Goal: Task Accomplishment & Management: Complete application form

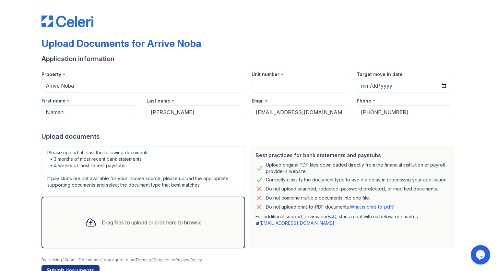
scroll to position [17, 0]
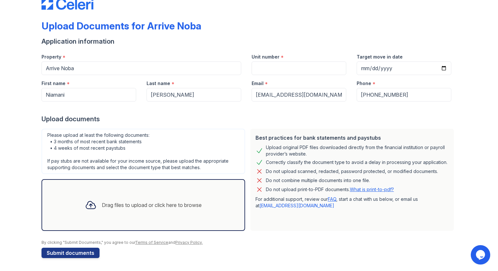
click at [152, 195] on div "Drag files to upload or click here to browse" at bounding box center [143, 205] width 127 height 22
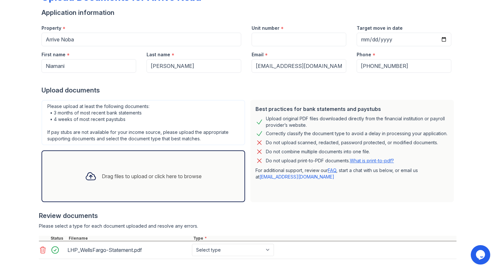
scroll to position [78, 0]
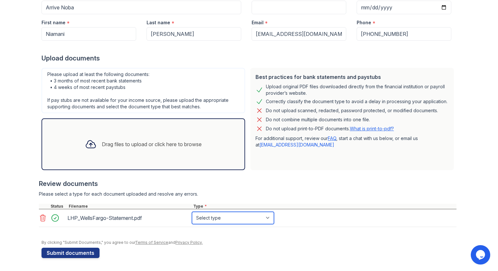
click at [206, 219] on select "Select type Paystub Bank Statement Offer Letter Tax Documents Benefit Award Let…" at bounding box center [233, 218] width 82 height 12
select select "bank_statement"
click at [192, 212] on select "Select type Paystub Bank Statement Offer Letter Tax Documents Benefit Award Let…" at bounding box center [233, 218] width 82 height 12
click at [167, 153] on div "Drag files to upload or click here to browse" at bounding box center [143, 144] width 127 height 22
click at [44, 218] on icon at bounding box center [43, 218] width 8 height 8
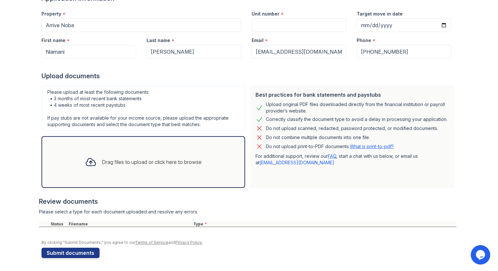
scroll to position [61, 0]
click at [212, 167] on div "Drag files to upload or click here to browse" at bounding box center [142, 162] width 203 height 52
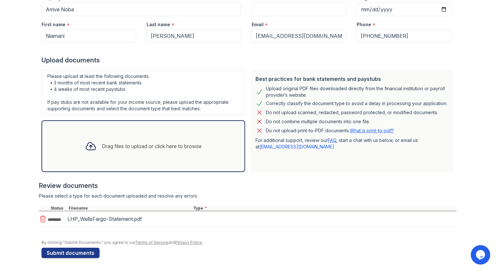
scroll to position [78, 0]
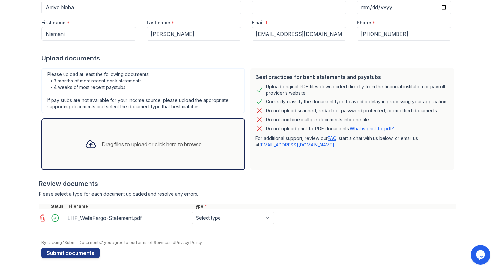
click at [180, 152] on div "Drag files to upload or click here to browse" at bounding box center [143, 144] width 127 height 22
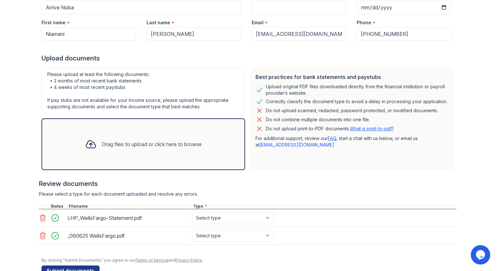
click at [149, 145] on div "Drag files to upload or click here to browse" at bounding box center [152, 145] width 100 height 8
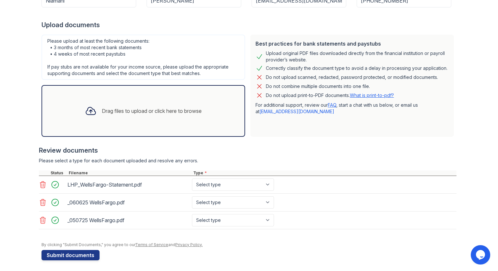
scroll to position [114, 0]
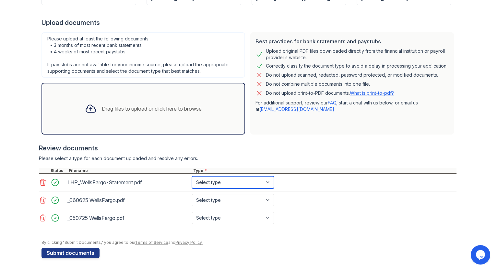
click at [242, 184] on select "Select type Paystub Bank Statement Offer Letter Tax Documents Benefit Award Let…" at bounding box center [233, 183] width 82 height 12
select select "bank_statement"
click at [192, 177] on select "Select type Paystub Bank Statement Offer Letter Tax Documents Benefit Award Let…" at bounding box center [233, 183] width 82 height 12
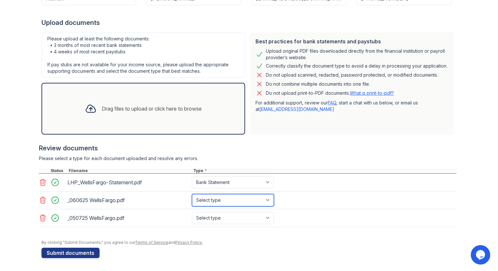
click at [241, 196] on select "Select type Paystub Bank Statement Offer Letter Tax Documents Benefit Award Let…" at bounding box center [233, 200] width 82 height 12
select select "bank_statement"
click at [192, 194] on select "Select type Paystub Bank Statement Offer Letter Tax Documents Benefit Award Let…" at bounding box center [233, 200] width 82 height 12
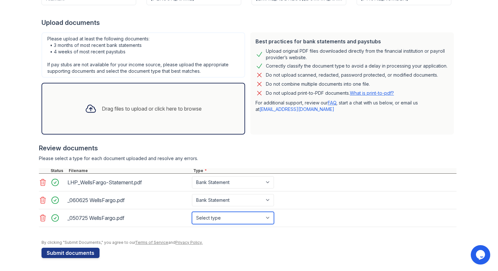
click at [239, 220] on select "Select type Paystub Bank Statement Offer Letter Tax Documents Benefit Award Let…" at bounding box center [233, 218] width 82 height 12
select select "bank_statement"
click at [192, 212] on select "Select type Paystub Bank Statement Offer Letter Tax Documents Benefit Award Let…" at bounding box center [233, 218] width 82 height 12
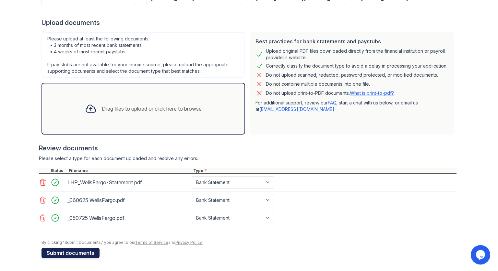
click at [54, 255] on button "Submit documents" at bounding box center [70, 253] width 58 height 10
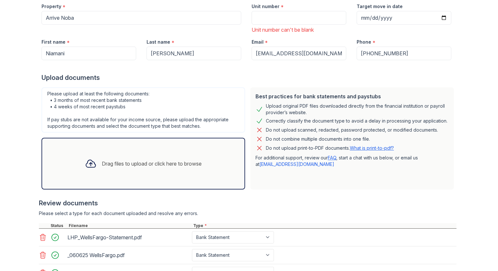
scroll to position [141, 0]
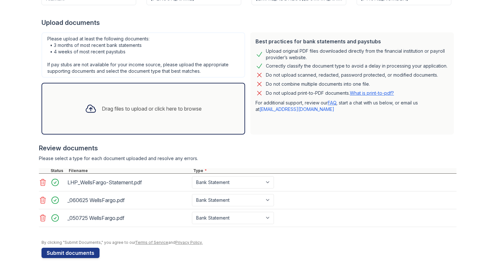
click at [41, 183] on icon at bounding box center [43, 183] width 8 height 8
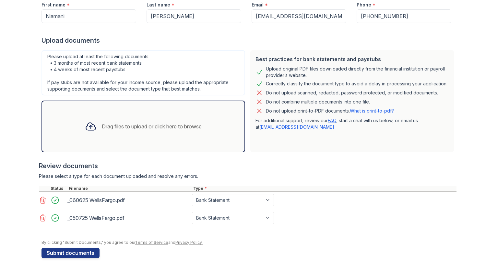
click at [43, 200] on icon at bounding box center [43, 200] width 6 height 6
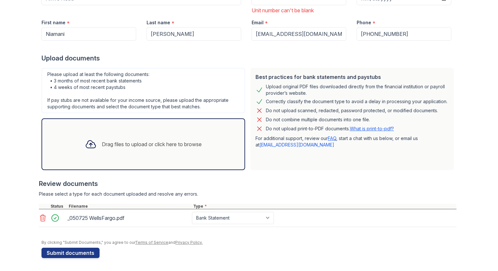
click at [43, 218] on icon at bounding box center [43, 218] width 8 height 8
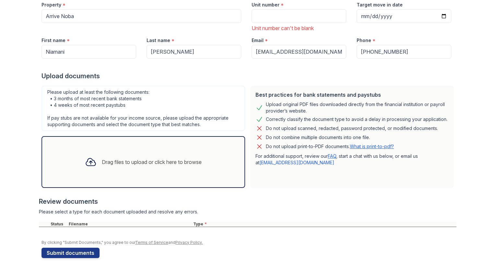
click at [478, 26] on div "Upload Documents for Arrive Noba Please correct the errors below. Application i…" at bounding box center [248, 91] width 477 height 359
click at [181, 159] on div "Drag files to upload or click here to browse" at bounding box center [152, 162] width 100 height 8
click at [154, 170] on div "Drag files to upload or click here to browse" at bounding box center [143, 162] width 127 height 22
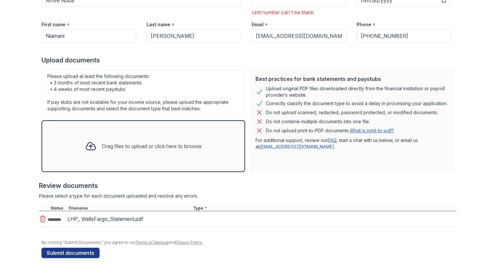
scroll to position [106, 0]
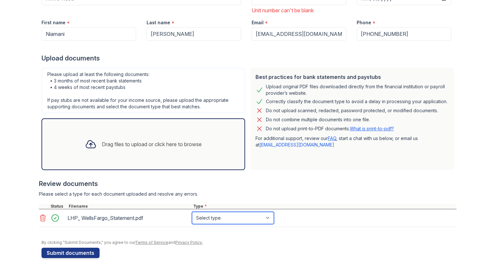
click at [238, 217] on select "Select type Paystub Bank Statement Offer Letter Tax Documents Benefit Award Let…" at bounding box center [233, 218] width 82 height 12
select select "bank_statement"
click at [192, 212] on select "Select type Paystub Bank Statement Offer Letter Tax Documents Benefit Award Let…" at bounding box center [233, 218] width 82 height 12
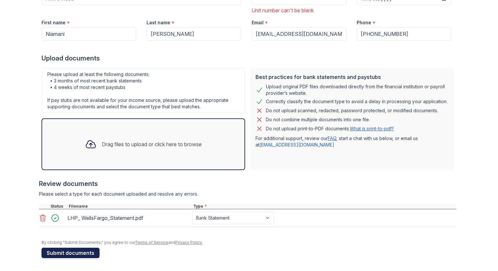
click at [74, 254] on button "Submit documents" at bounding box center [70, 253] width 58 height 10
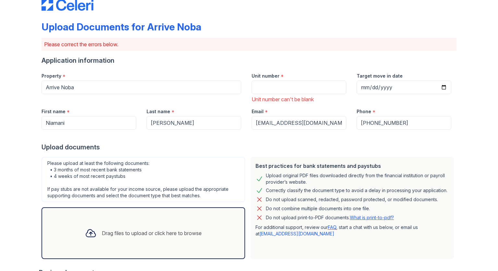
scroll to position [20, 0]
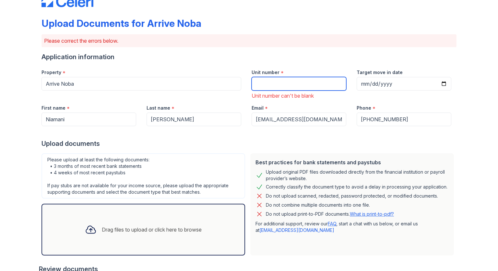
click at [267, 82] on input "Unit number" at bounding box center [298, 84] width 95 height 14
type input "306"
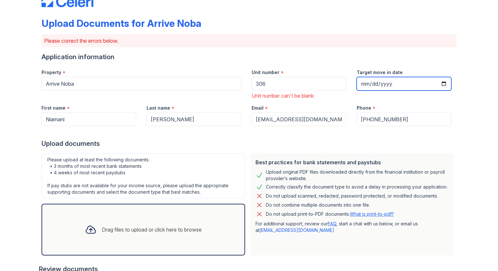
click at [388, 81] on input "Target move in date" at bounding box center [403, 84] width 95 height 14
click at [444, 83] on input "Target move in date" at bounding box center [403, 84] width 95 height 14
type input "[DATE]"
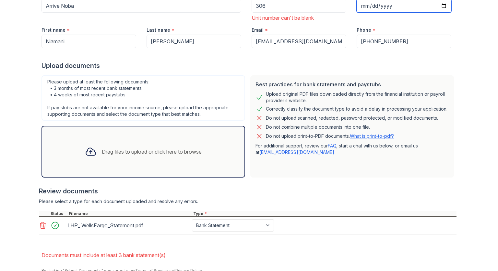
scroll to position [126, 0]
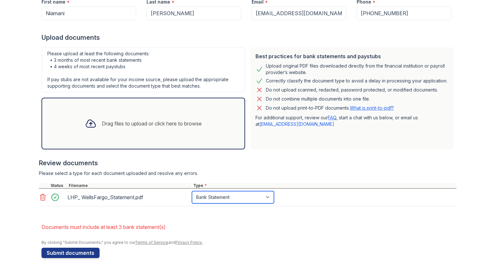
click at [210, 196] on select "Paystub Bank Statement Offer Letter Tax Documents Benefit Award Letter Investme…" at bounding box center [233, 197] width 82 height 12
click at [123, 132] on div "Drag files to upload or click here to browse" at bounding box center [143, 124] width 127 height 22
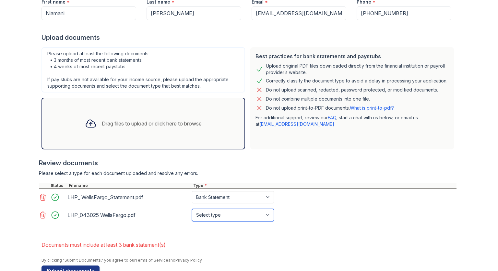
click at [225, 215] on select "Select type Paystub Bank Statement Offer Letter Tax Documents Benefit Award Let…" at bounding box center [233, 215] width 82 height 12
select select "bank_statement"
click at [192, 209] on select "Select type Paystub Bank Statement Offer Letter Tax Documents Benefit Award Let…" at bounding box center [233, 215] width 82 height 12
click at [42, 199] on icon at bounding box center [43, 197] width 6 height 6
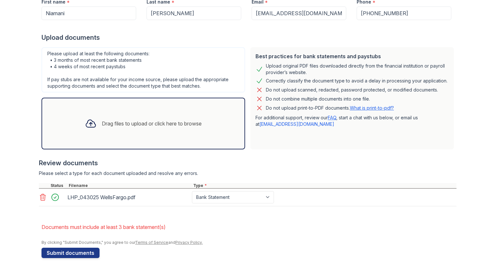
click at [43, 198] on icon at bounding box center [43, 197] width 6 height 6
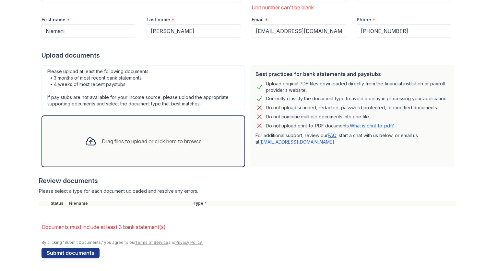
click at [139, 157] on div "Drag files to upload or click here to browse" at bounding box center [142, 142] width 203 height 52
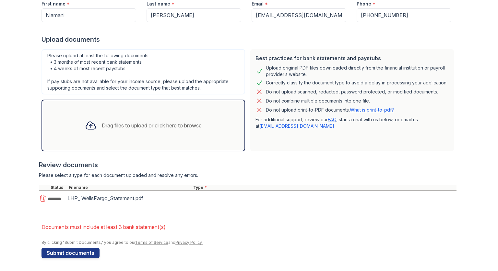
scroll to position [126, 0]
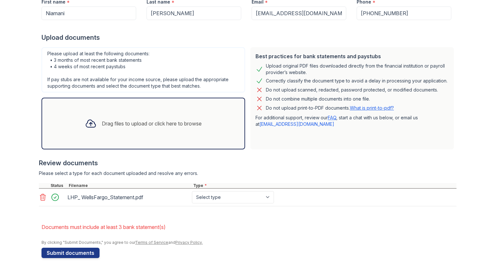
click at [119, 137] on div "Drag files to upload or click here to browse" at bounding box center [142, 124] width 203 height 52
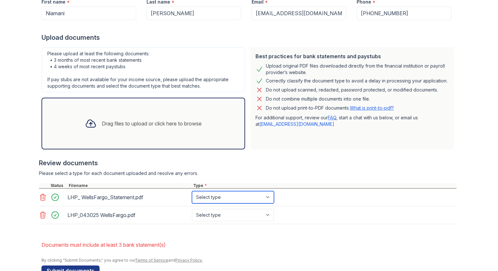
click at [247, 201] on select "Select type Paystub Bank Statement Offer Letter Tax Documents Benefit Award Let…" at bounding box center [233, 197] width 82 height 12
select select "bank_statement"
click at [192, 191] on select "Select type Paystub Bank Statement Offer Letter Tax Documents Benefit Award Let…" at bounding box center [233, 197] width 82 height 12
click at [248, 213] on select "Select type Paystub Bank Statement Offer Letter Tax Documents Benefit Award Let…" at bounding box center [233, 215] width 82 height 12
select select "bank_statement"
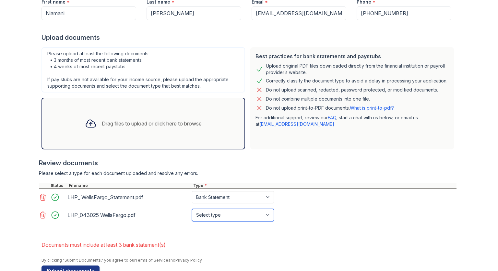
click at [192, 209] on select "Select type Paystub Bank Statement Offer Letter Tax Documents Benefit Award Let…" at bounding box center [233, 215] width 82 height 12
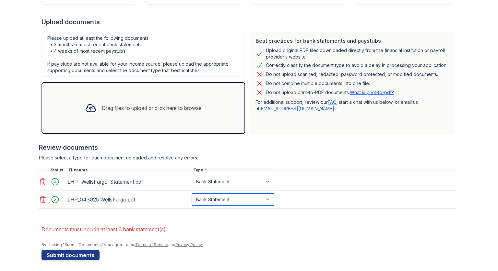
scroll to position [144, 0]
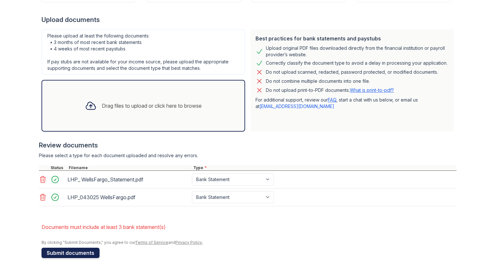
click at [86, 255] on button "Submit documents" at bounding box center [70, 253] width 58 height 10
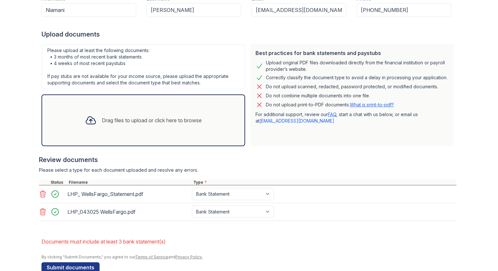
scroll to position [135, 0]
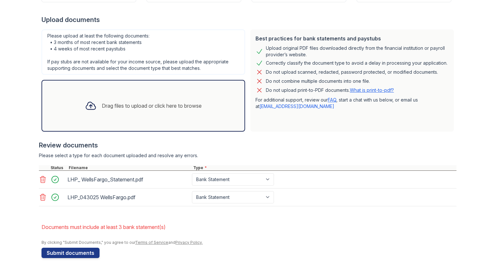
click at [152, 110] on div "Drag files to upload or click here to browse" at bounding box center [143, 106] width 127 height 22
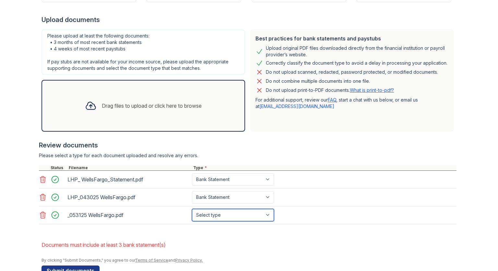
click at [214, 217] on select "Select type Paystub Bank Statement Offer Letter Tax Documents Benefit Award Let…" at bounding box center [233, 215] width 82 height 12
select select "bank_statement"
click at [192, 209] on select "Select type Paystub Bank Statement Offer Letter Tax Documents Benefit Award Let…" at bounding box center [233, 215] width 82 height 12
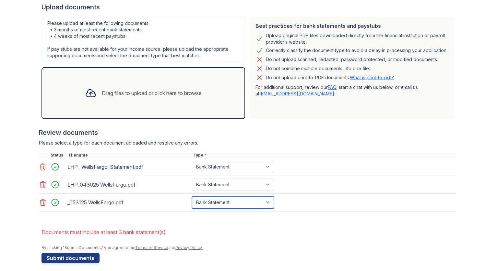
scroll to position [153, 0]
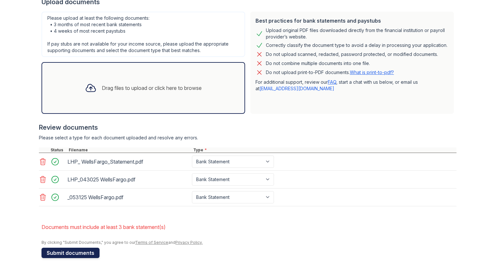
click at [71, 254] on button "Submit documents" at bounding box center [70, 253] width 58 height 10
